Goal: Find specific page/section: Find specific page/section

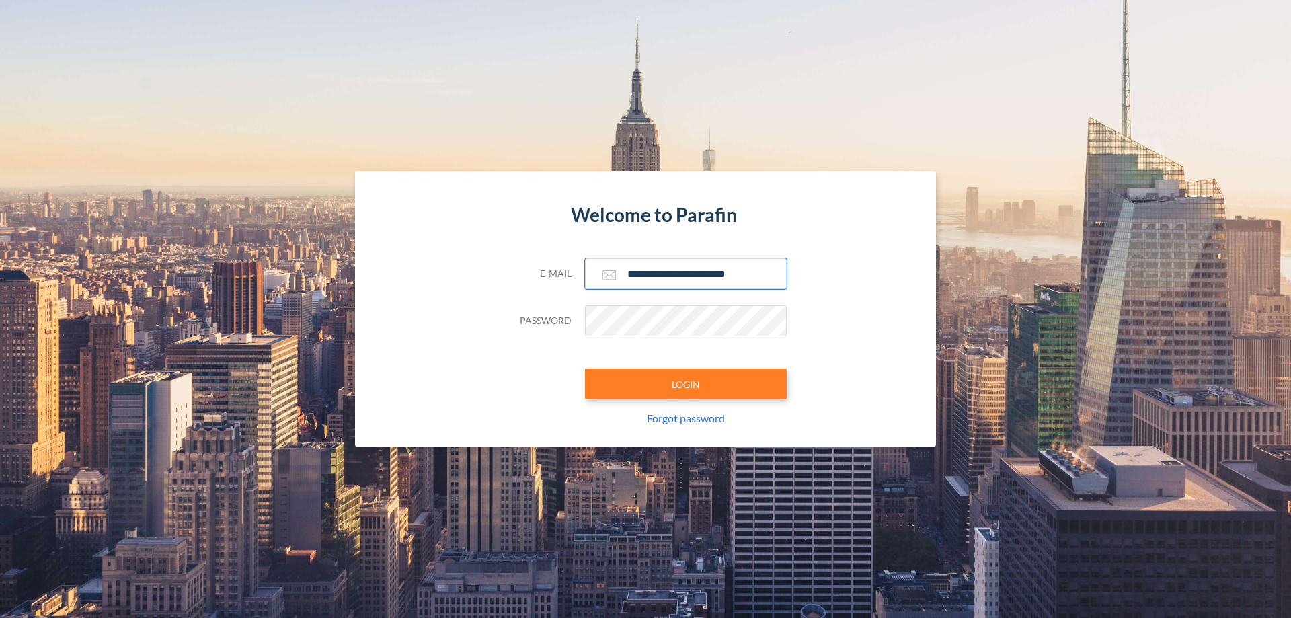
type input "**********"
click at [686, 384] on button "LOGIN" at bounding box center [686, 384] width 202 height 31
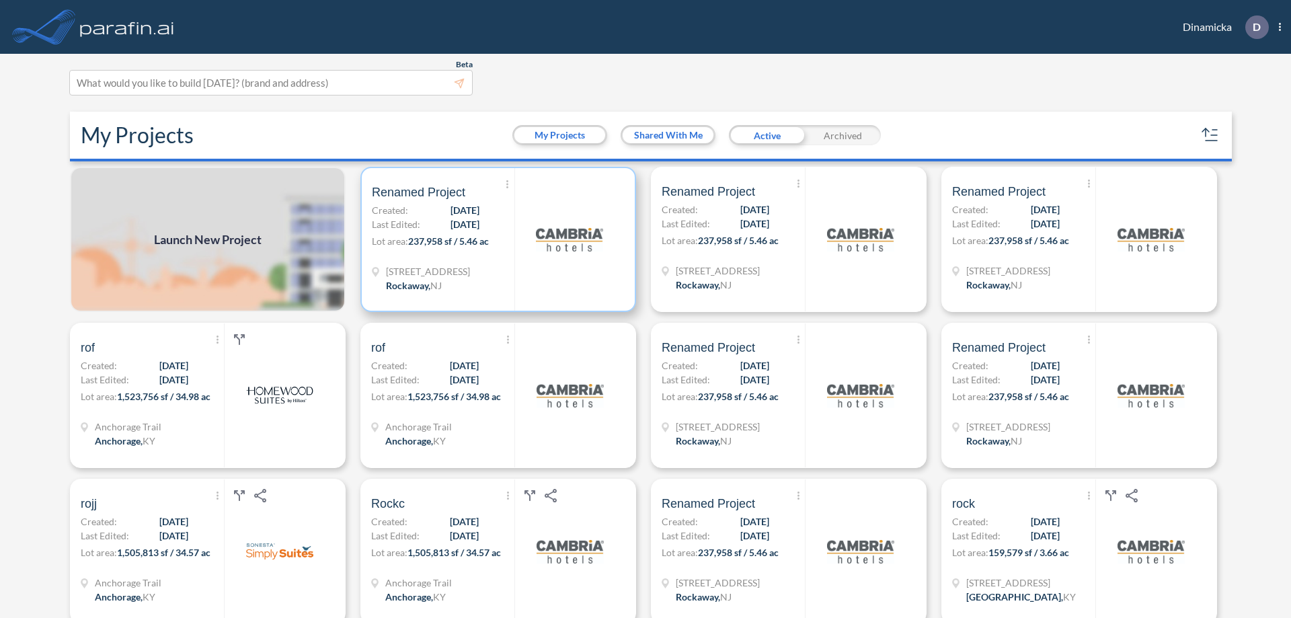
scroll to position [3, 0]
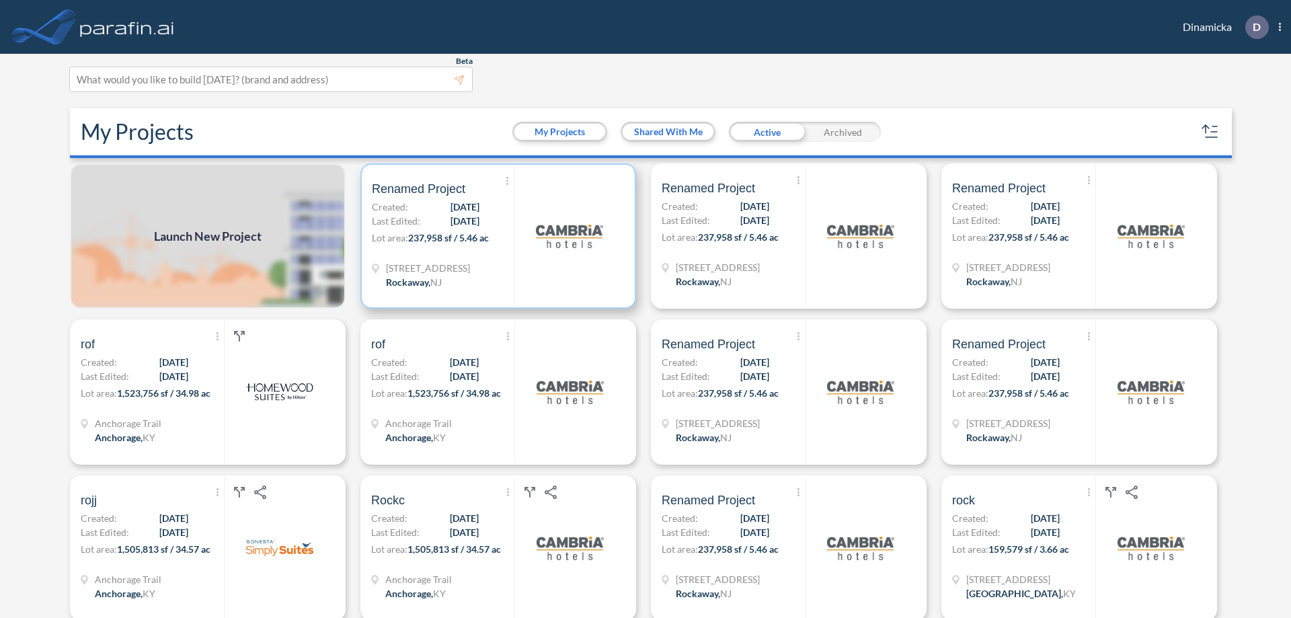
click at [496, 236] on p "Lot area: 237,958 sf / 5.46 ac" at bounding box center [443, 241] width 143 height 20
